Goal: Task Accomplishment & Management: Manage account settings

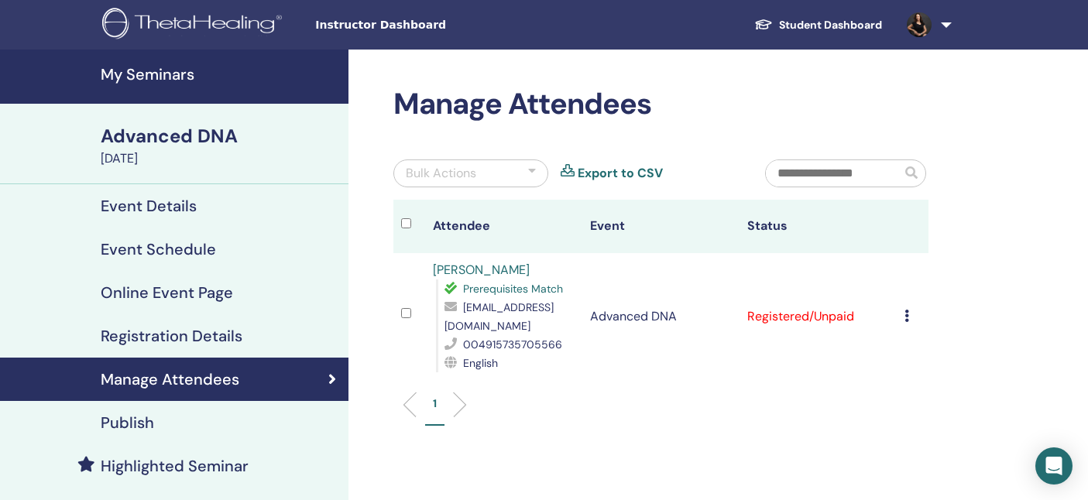
click at [159, 70] on h4 "My Seminars" at bounding box center [220, 74] width 238 height 19
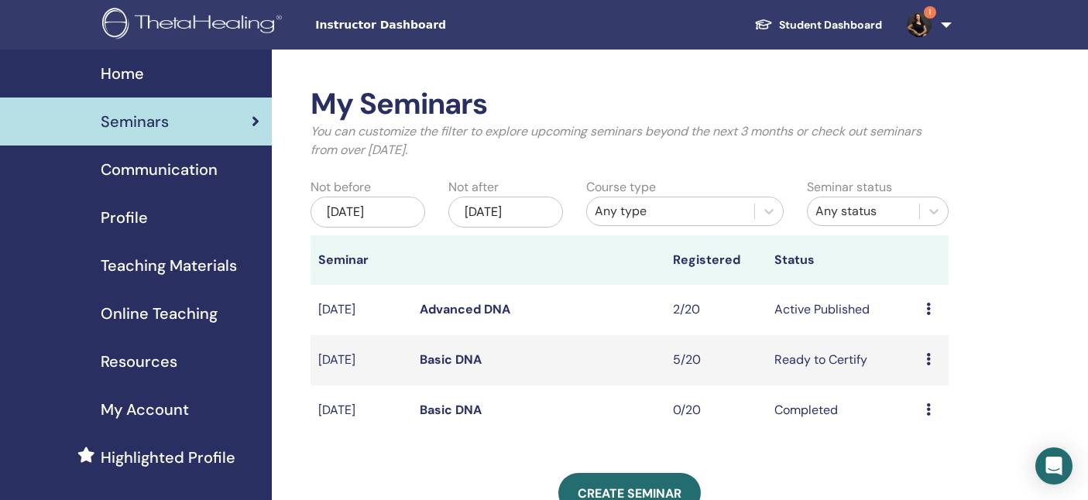
click at [474, 307] on link "Advanced DNA" at bounding box center [465, 309] width 91 height 16
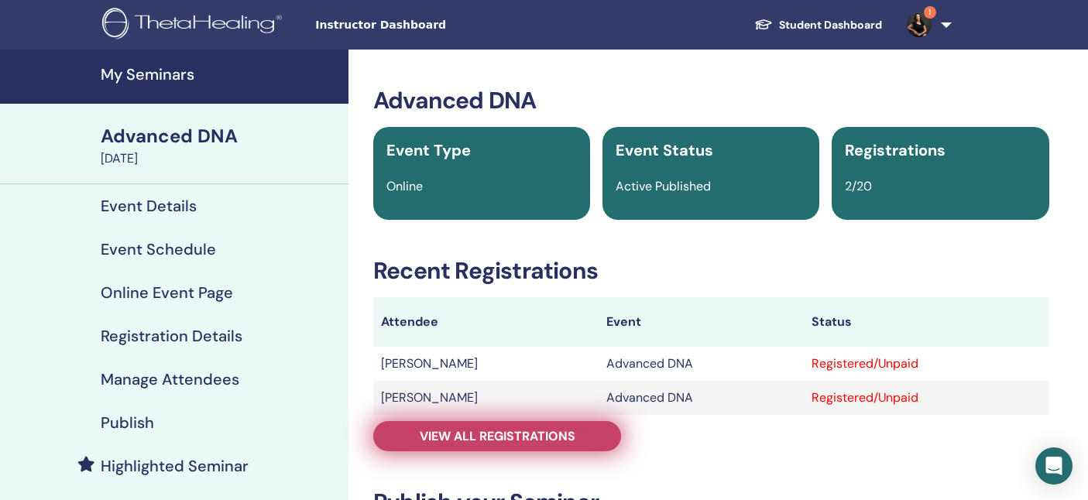
click at [591, 434] on link "View all registrations" at bounding box center [497, 436] width 248 height 30
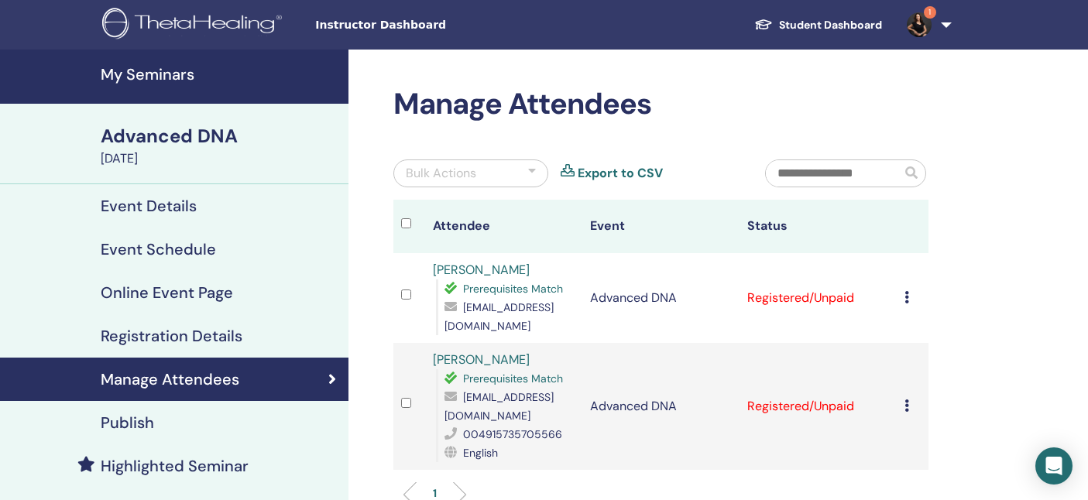
click at [906, 296] on icon at bounding box center [906, 297] width 5 height 12
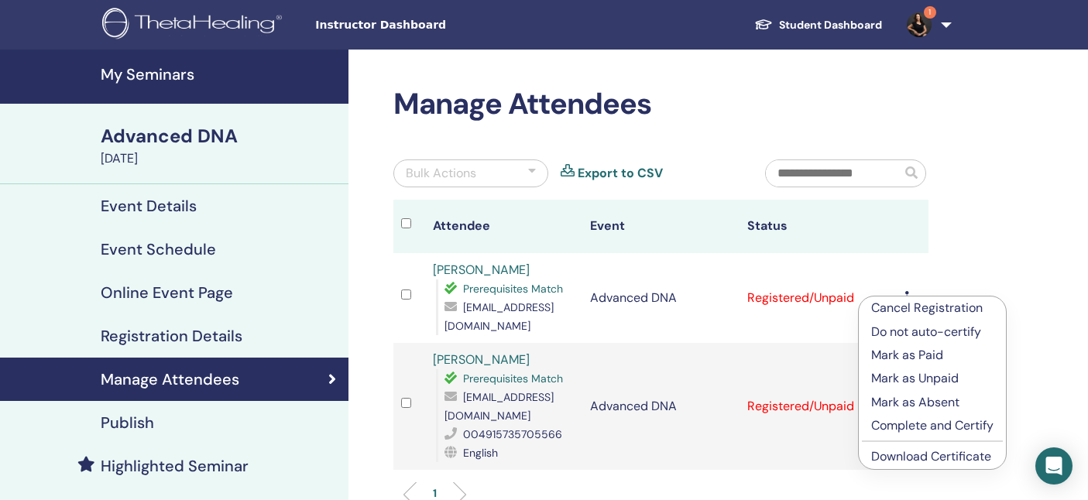
click at [909, 352] on p "Mark as Paid" at bounding box center [932, 355] width 122 height 19
